Goal: Find specific page/section: Find specific page/section

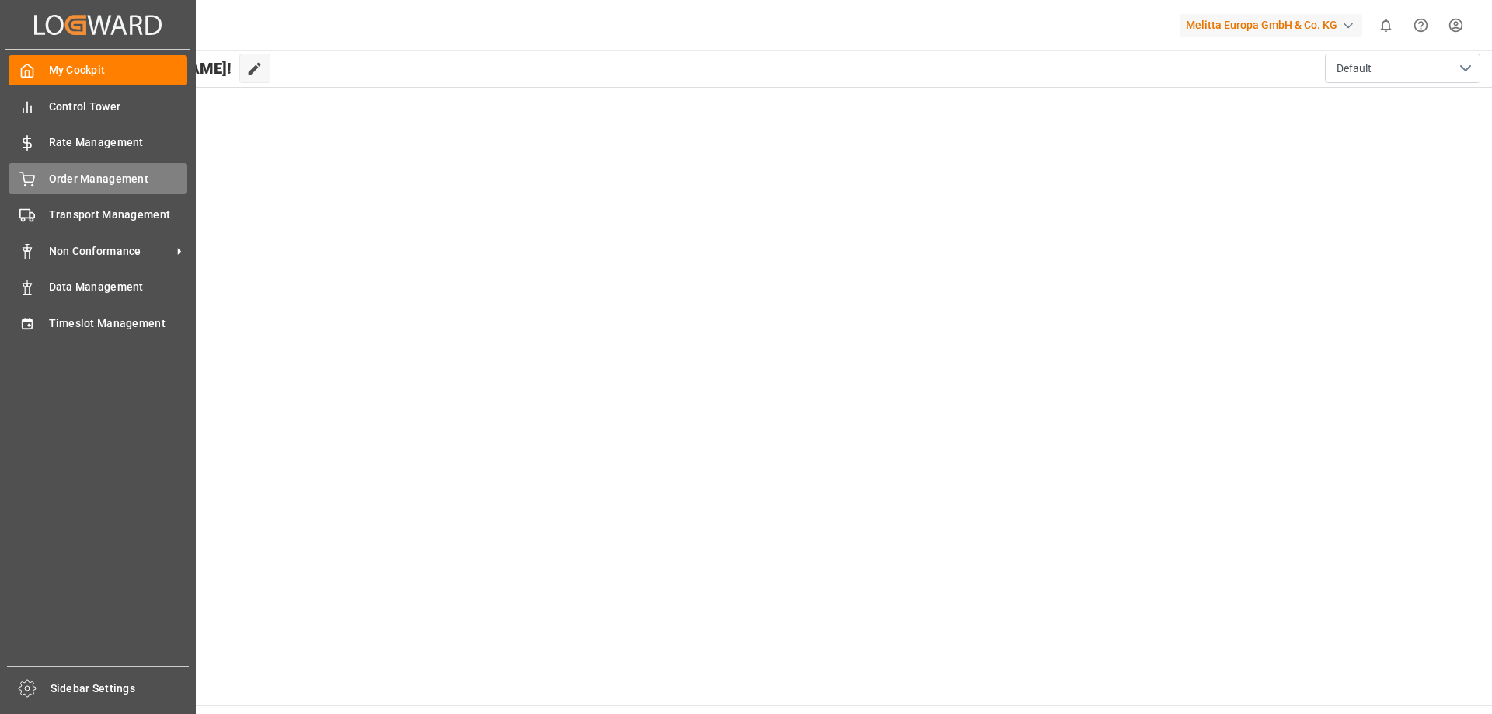
click at [65, 174] on span "Order Management" at bounding box center [118, 179] width 139 height 16
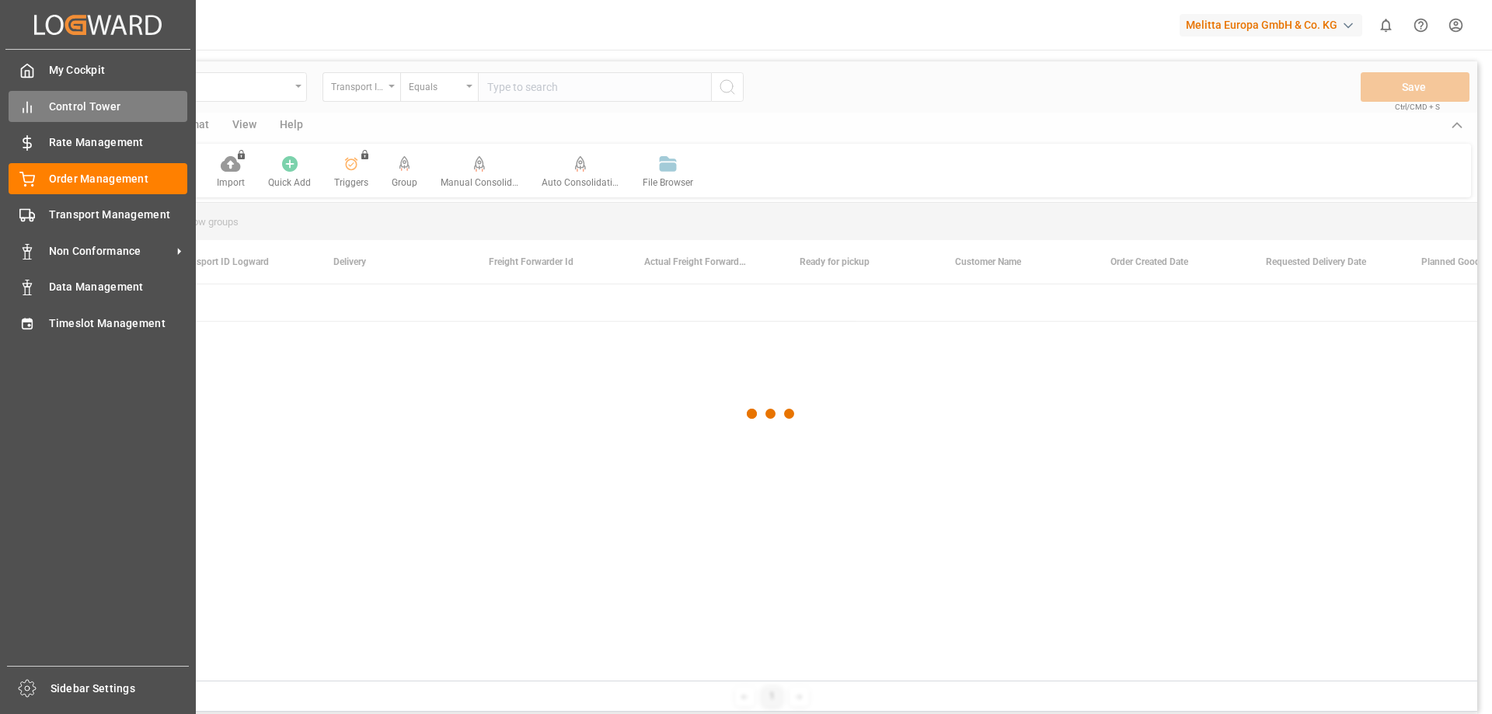
click at [47, 110] on div "Control Tower Control Tower" at bounding box center [98, 106] width 179 height 30
